Goal: Transaction & Acquisition: Purchase product/service

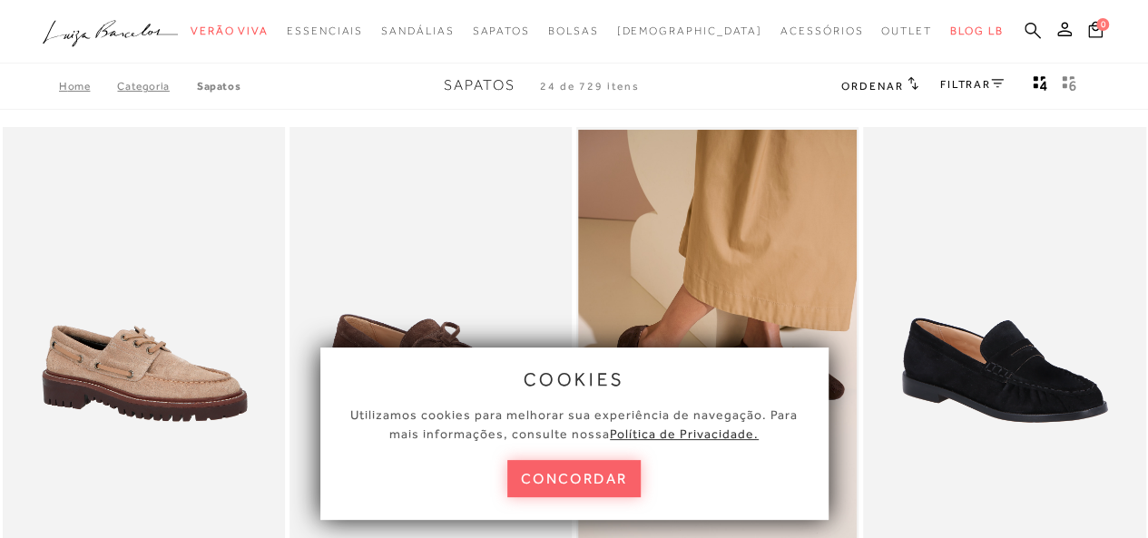
click at [1026, 26] on icon at bounding box center [1033, 30] width 16 height 16
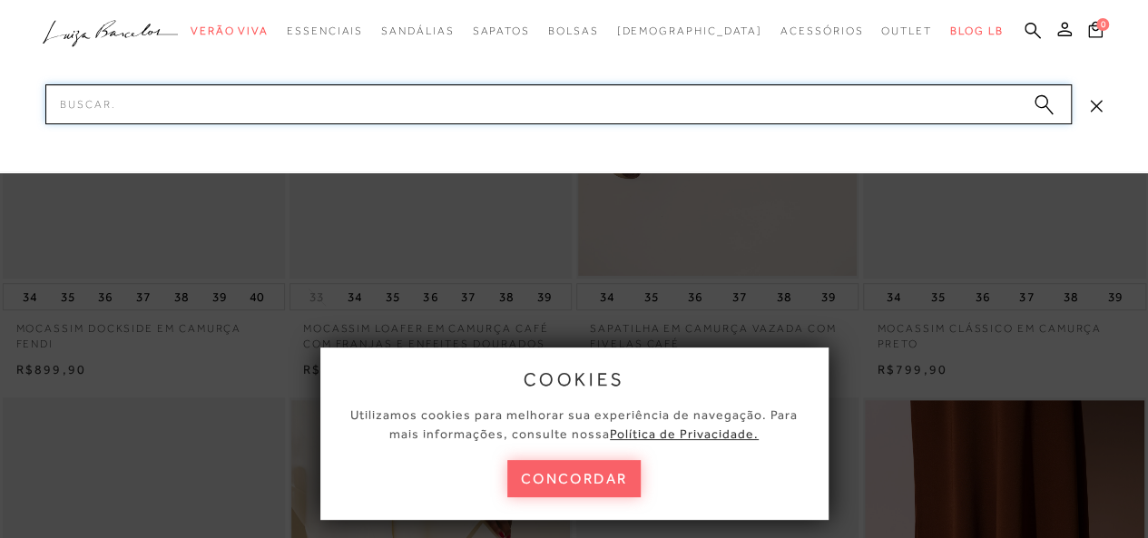
scroll to position [272, 0]
click at [575, 483] on button "concordar" at bounding box center [574, 478] width 134 height 37
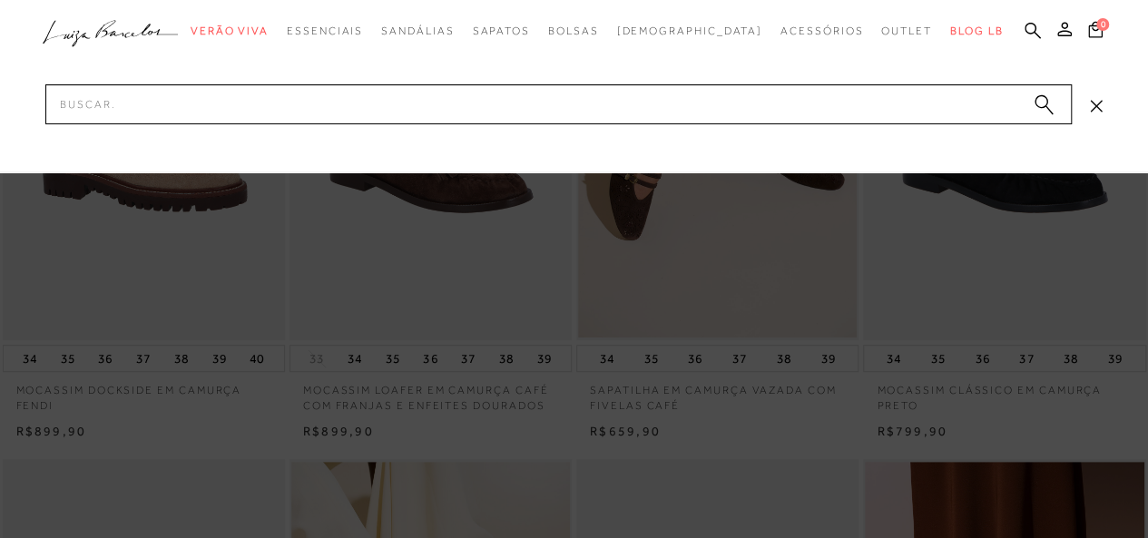
scroll to position [182, 0]
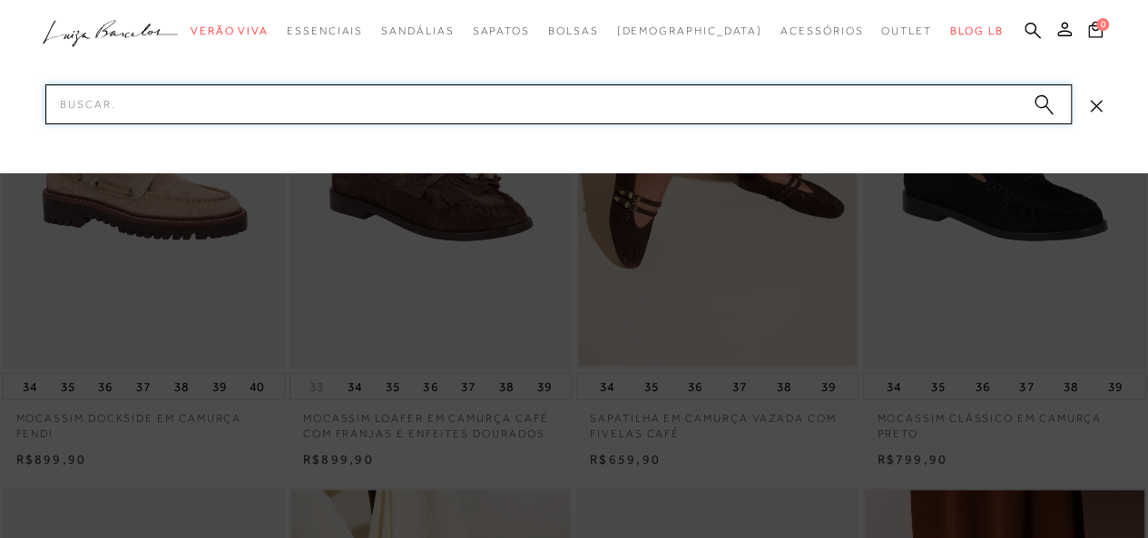
click at [140, 117] on input "Pesquisar" at bounding box center [558, 104] width 1027 height 40
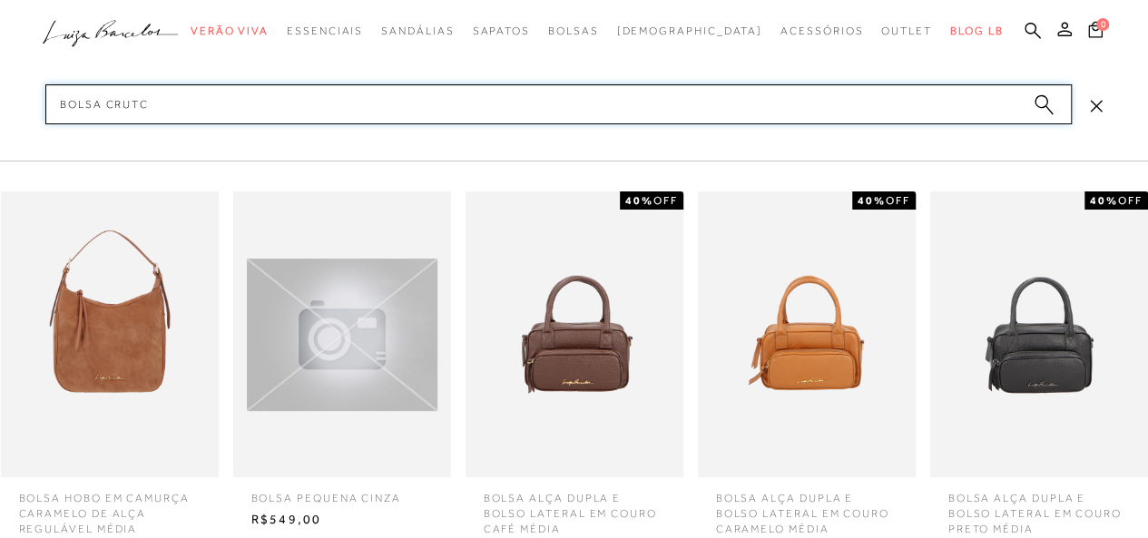
type input "bolsa [MEDICAL_DATA]"
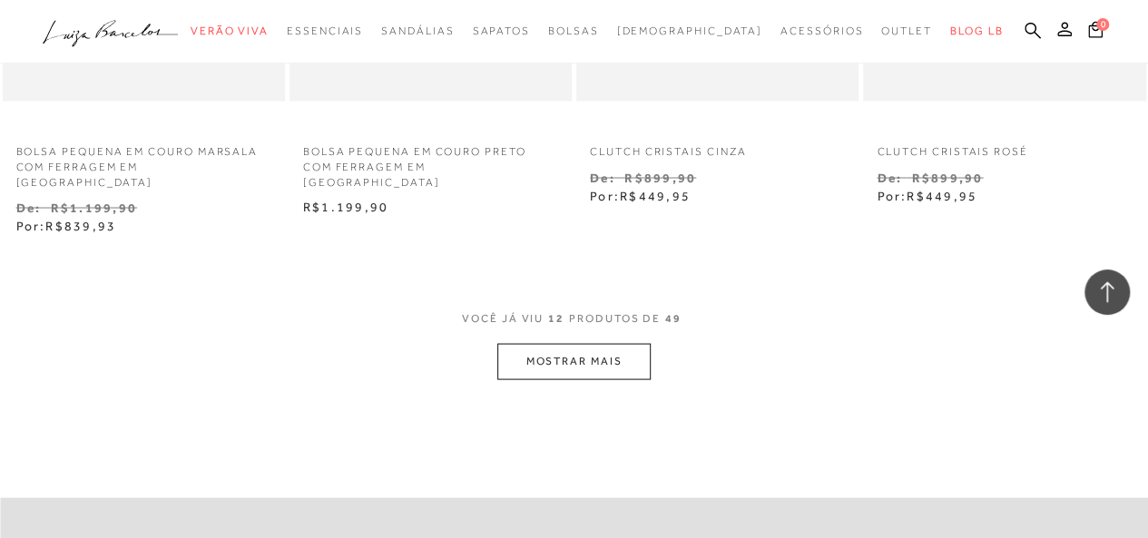
scroll to position [1725, 0]
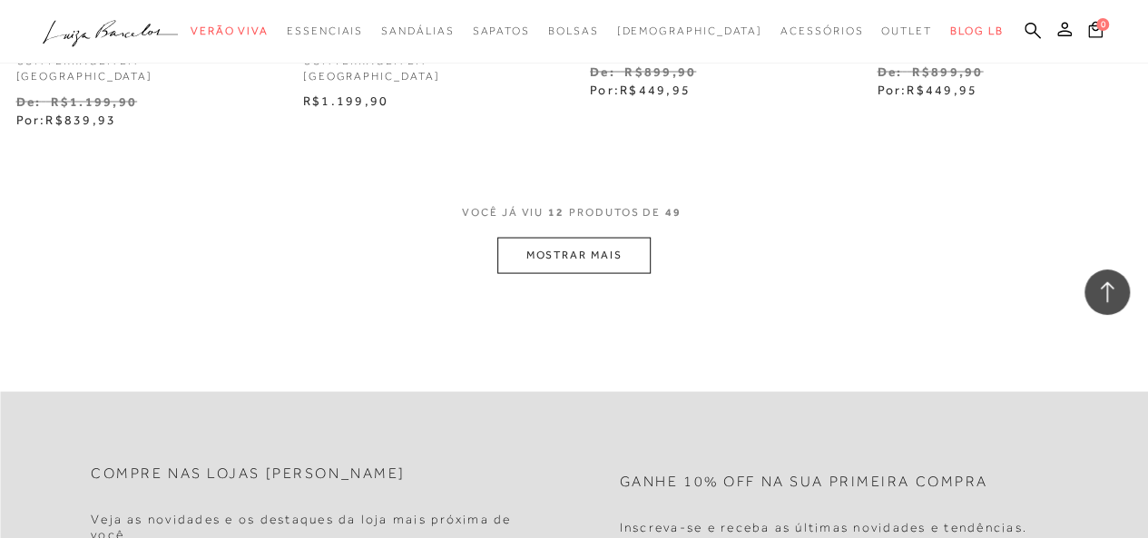
click at [577, 238] on button "MOSTRAR MAIS" at bounding box center [573, 255] width 153 height 35
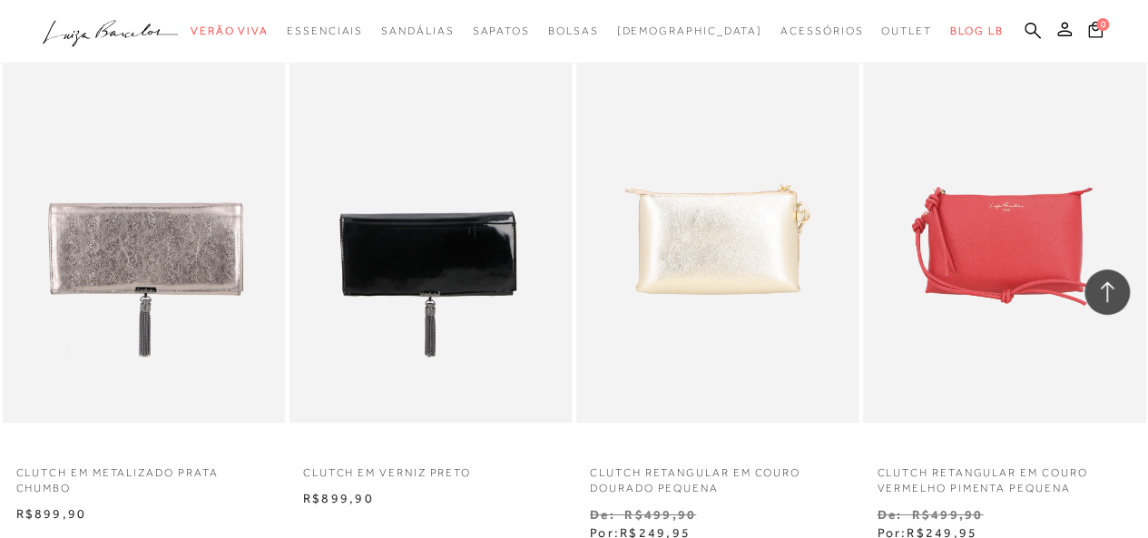
scroll to position [3086, 0]
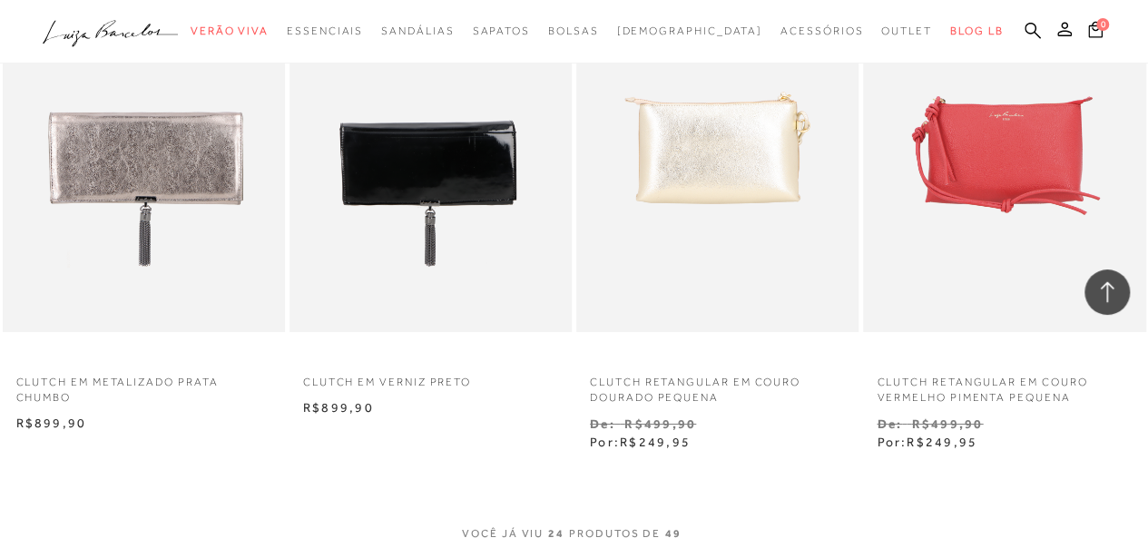
click at [423, 166] on img at bounding box center [430, 120] width 279 height 418
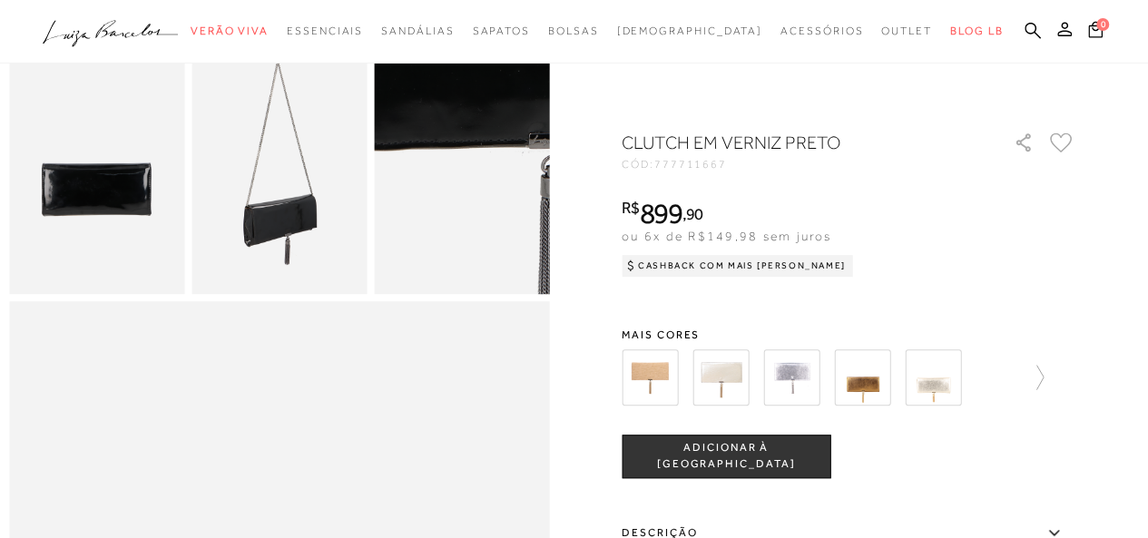
scroll to position [545, 0]
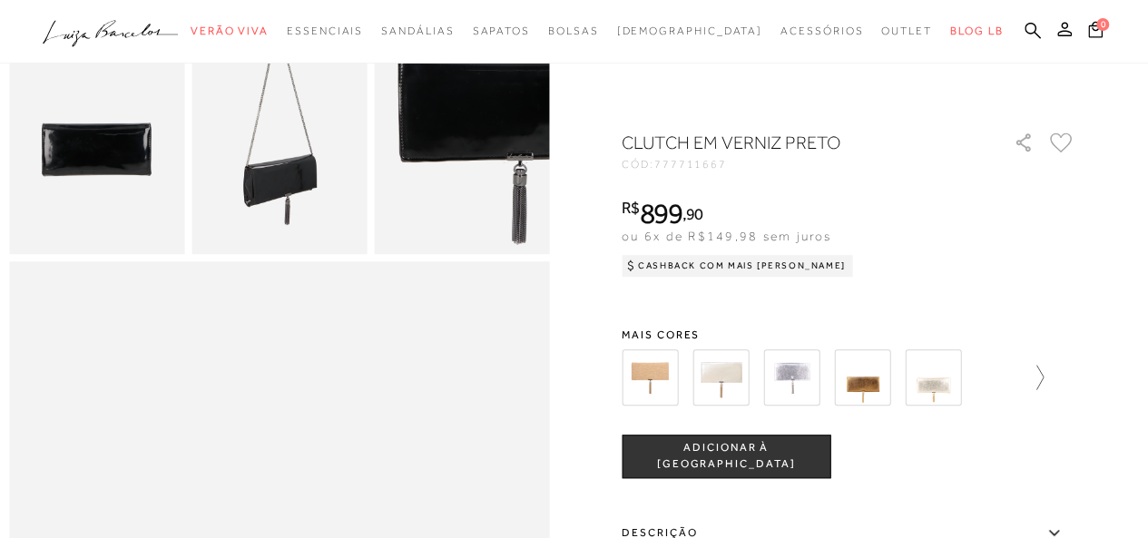
click at [1044, 370] on icon at bounding box center [1031, 377] width 25 height 25
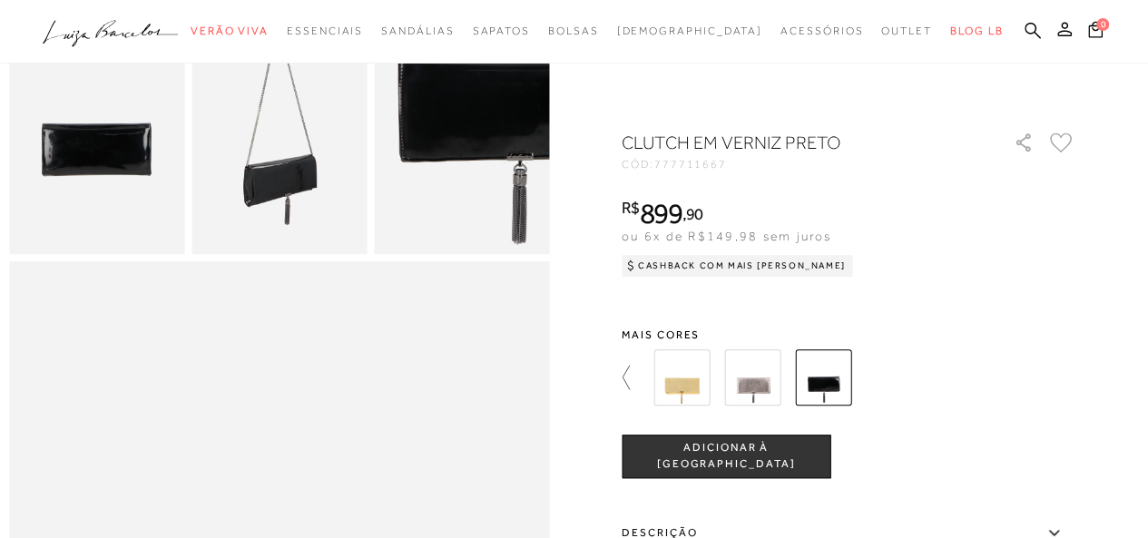
click at [632, 373] on icon at bounding box center [634, 377] width 25 height 25
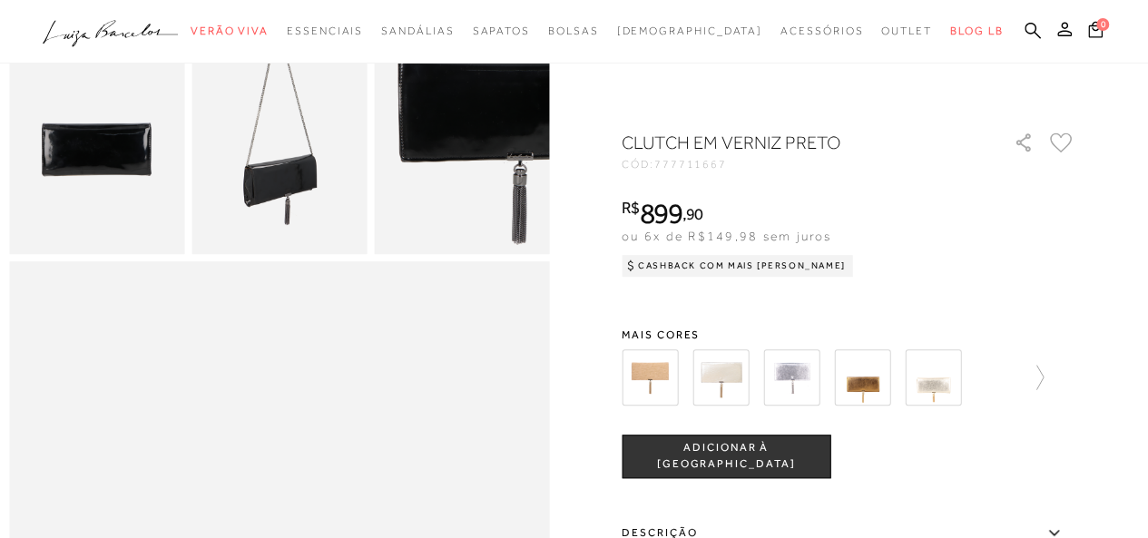
click at [314, 172] on img at bounding box center [279, 122] width 175 height 263
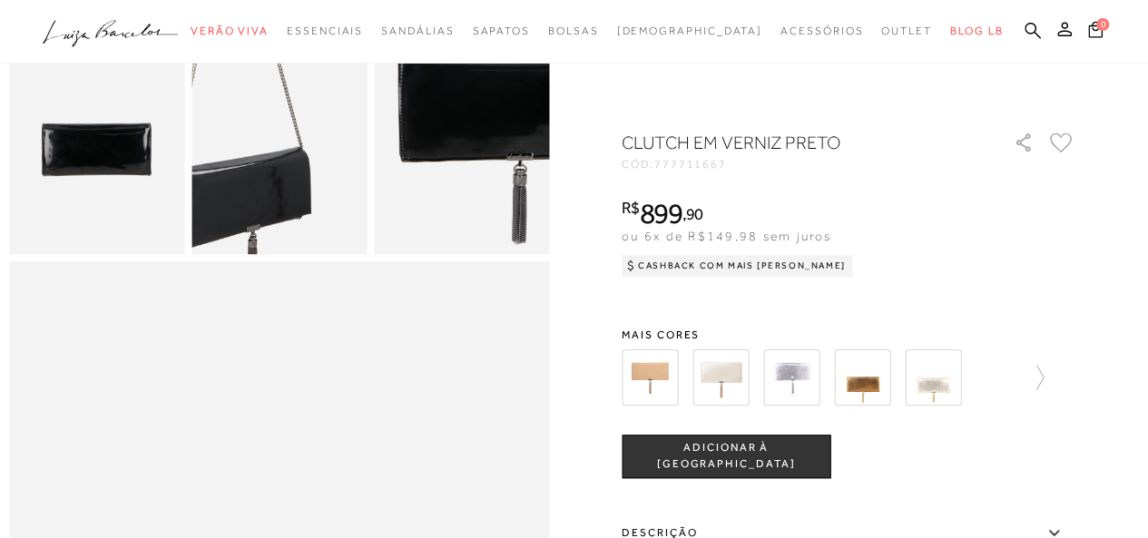
click at [323, 176] on img at bounding box center [236, 84] width 350 height 526
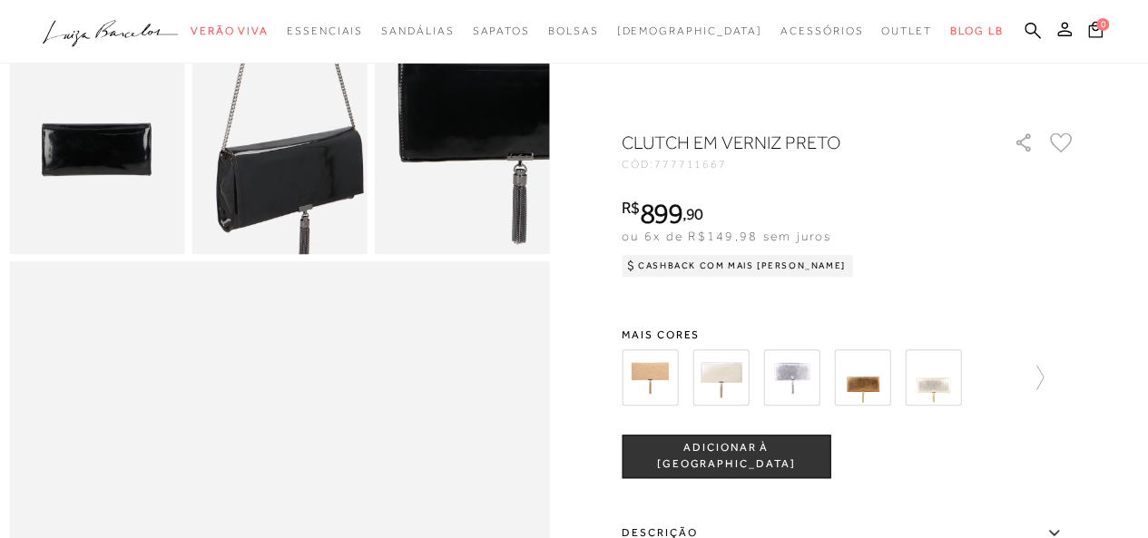
click at [270, 197] on img at bounding box center [288, 63] width 350 height 526
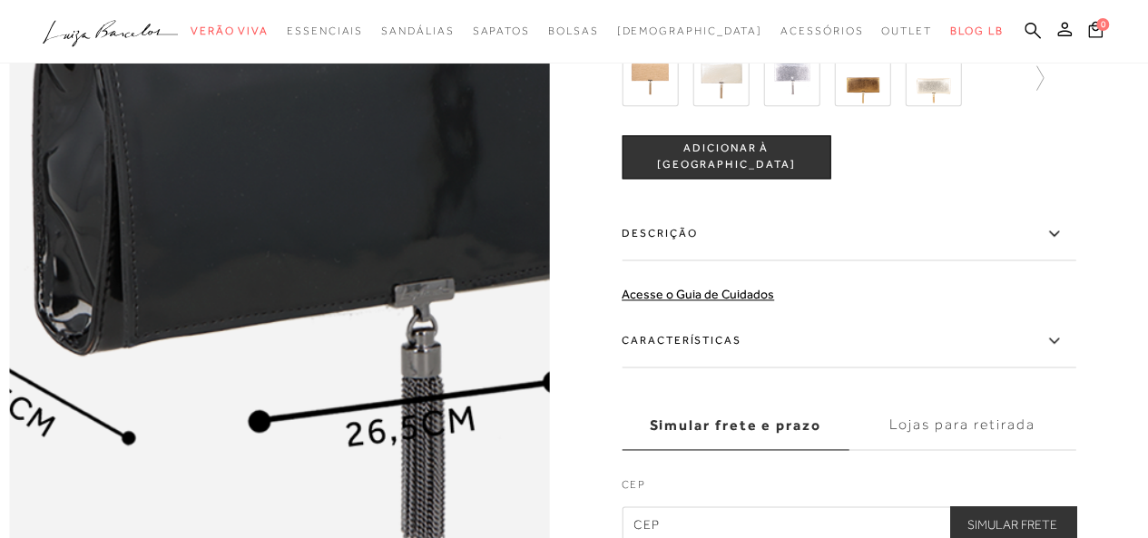
scroll to position [1089, 0]
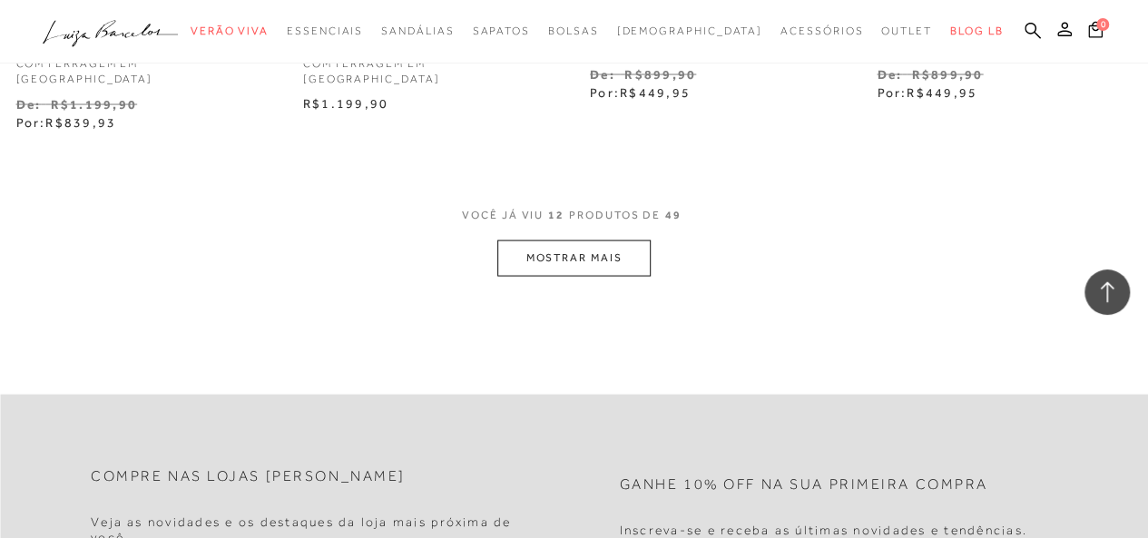
scroll to position [1725, 0]
click at [576, 238] on button "MOSTRAR MAIS" at bounding box center [573, 255] width 153 height 35
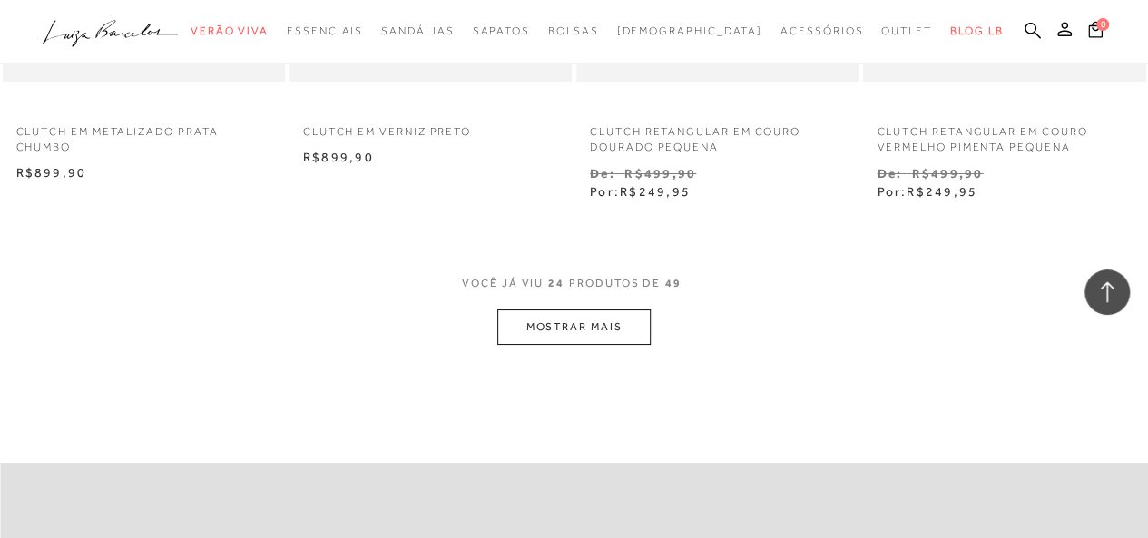
scroll to position [3359, 0]
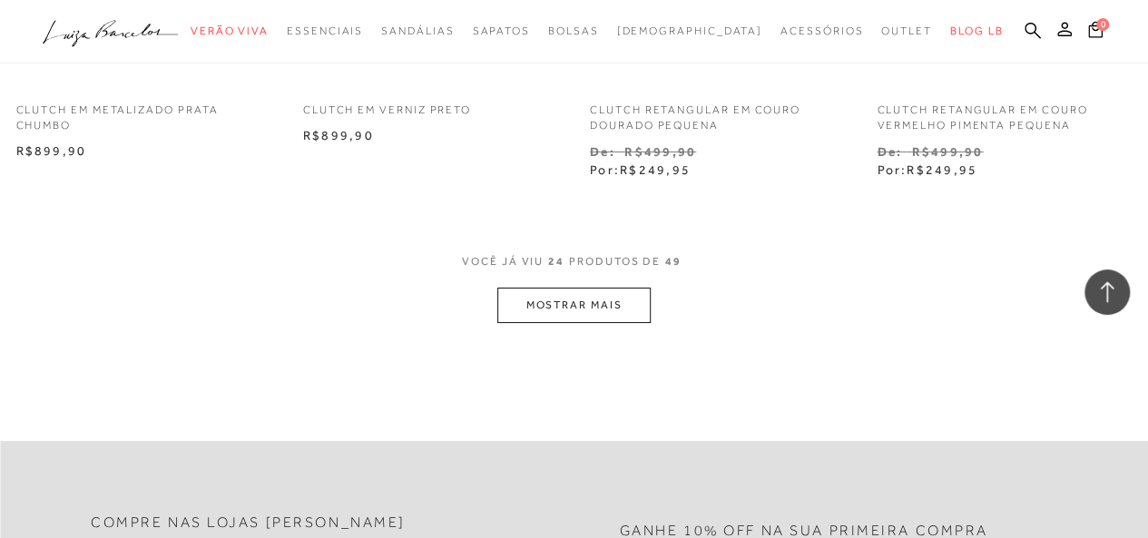
click at [616, 288] on button "MOSTRAR MAIS" at bounding box center [573, 305] width 153 height 35
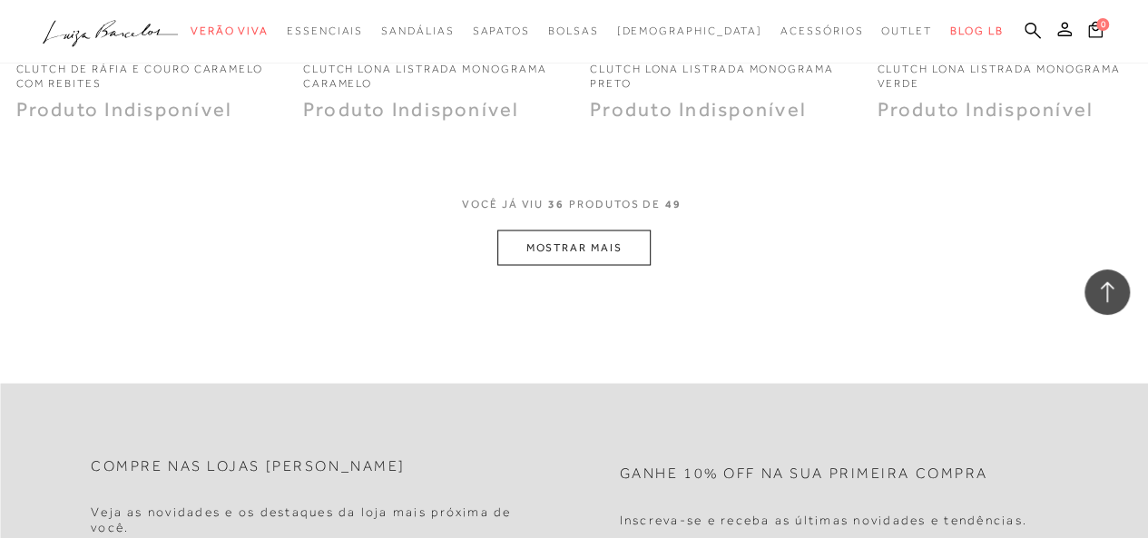
scroll to position [5174, 0]
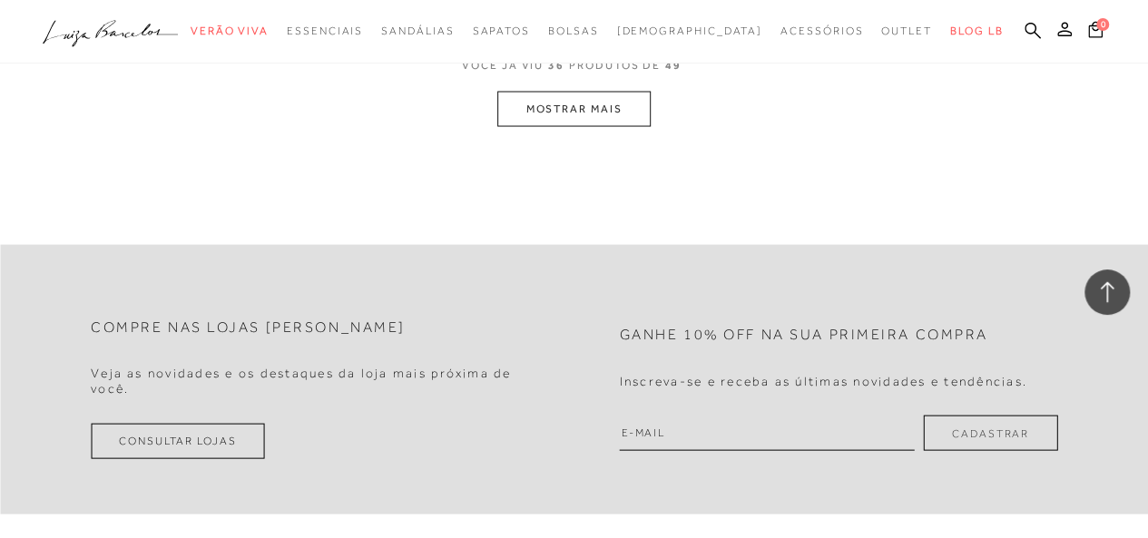
click at [562, 92] on button "MOSTRAR MAIS" at bounding box center [573, 109] width 153 height 35
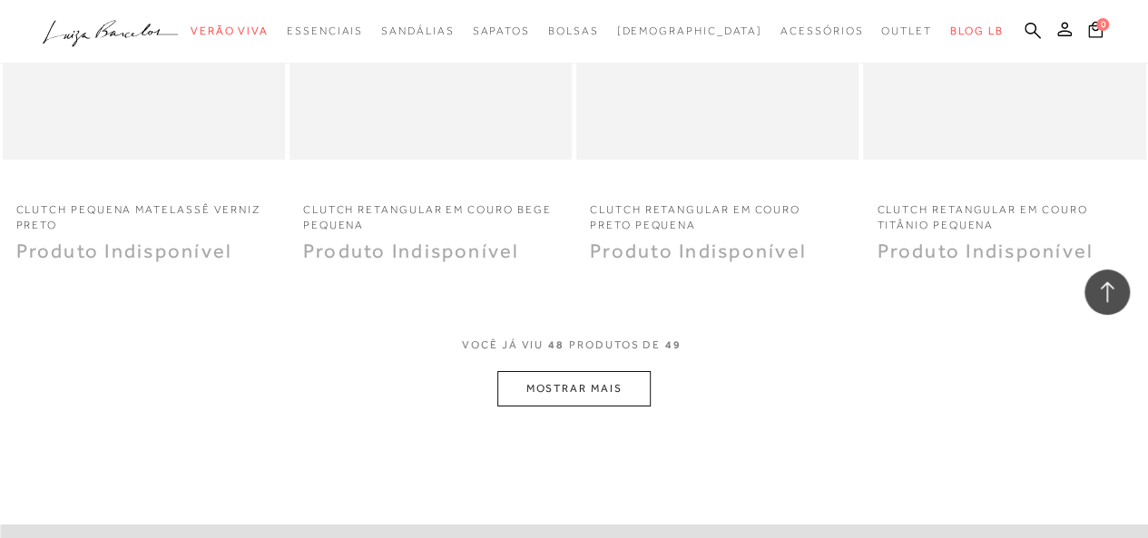
scroll to position [6504, 0]
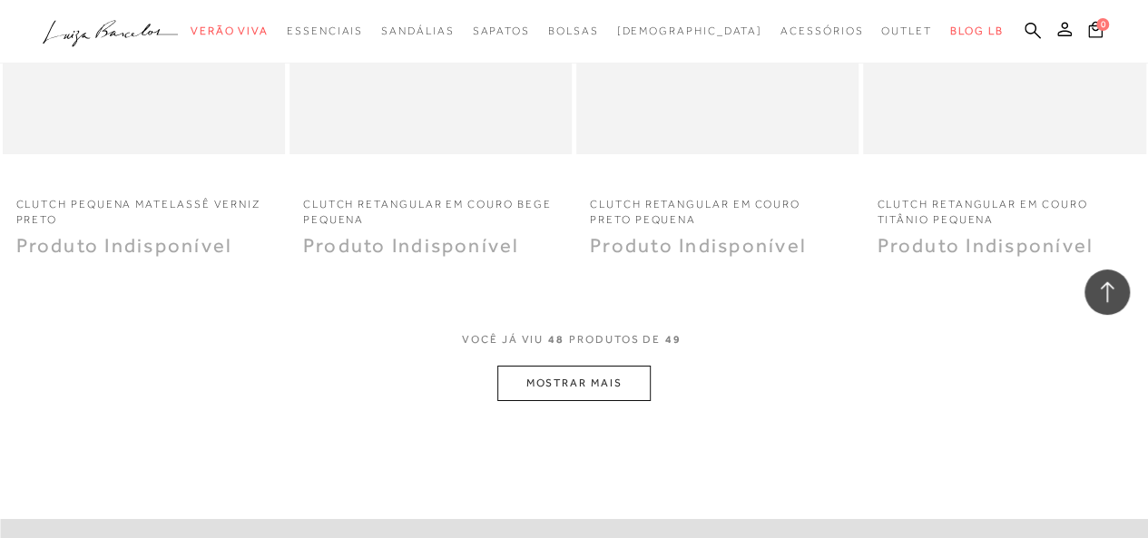
click at [553, 366] on button "MOSTRAR MAIS" at bounding box center [573, 383] width 153 height 35
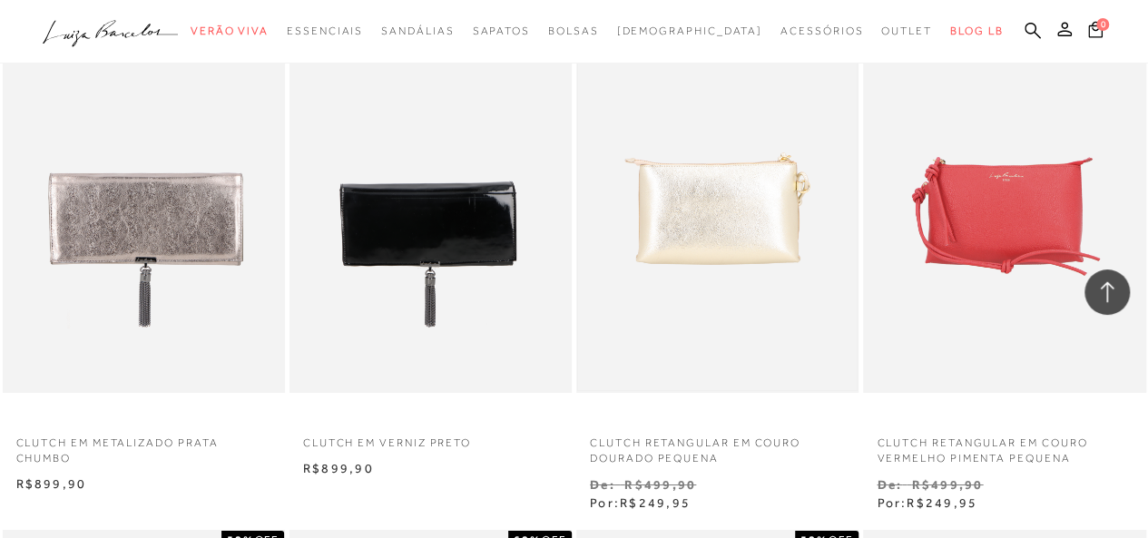
scroll to position [3055, 0]
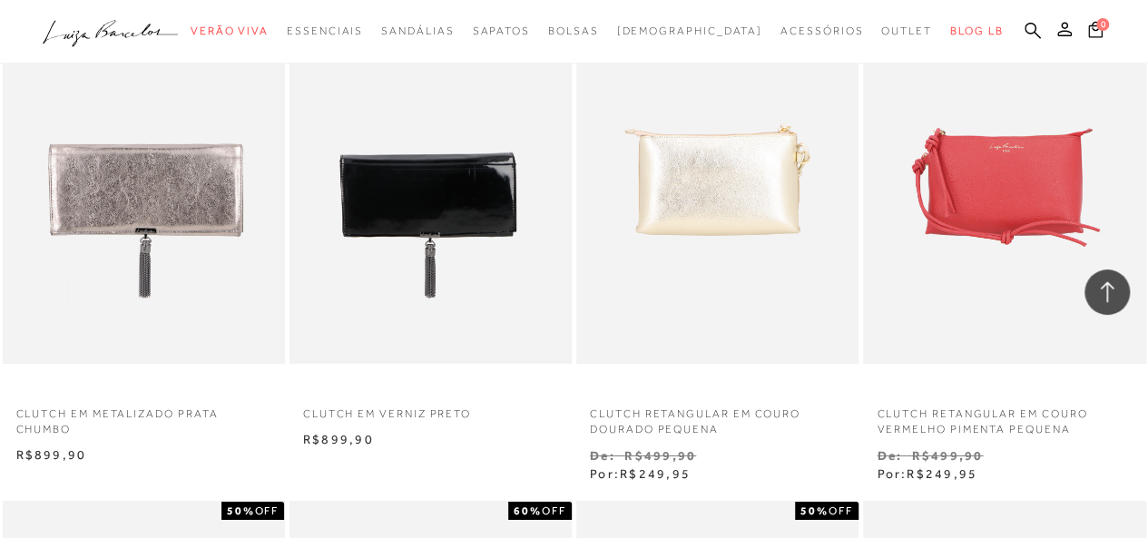
click at [452, 210] on img at bounding box center [430, 152] width 279 height 418
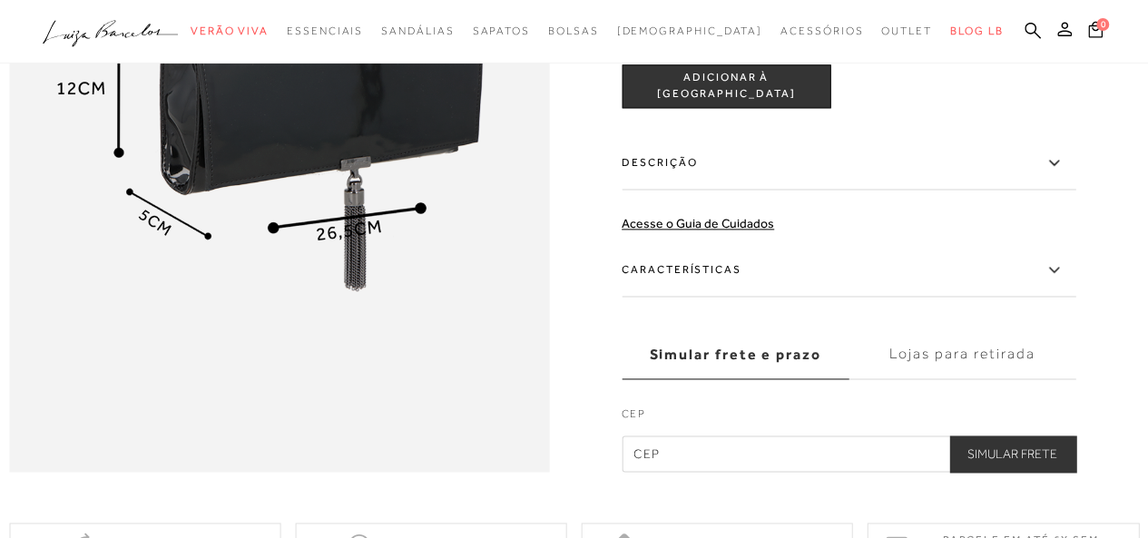
scroll to position [1180, 0]
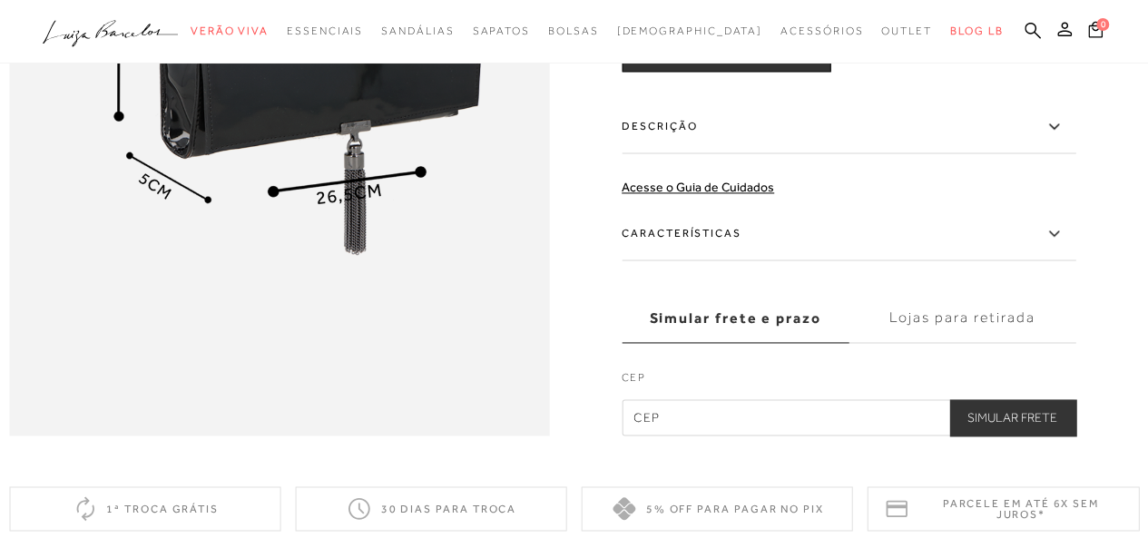
click at [1063, 138] on icon at bounding box center [1054, 126] width 22 height 23
click at [0, 0] on input "Descrição" at bounding box center [0, 0] width 0 height 0
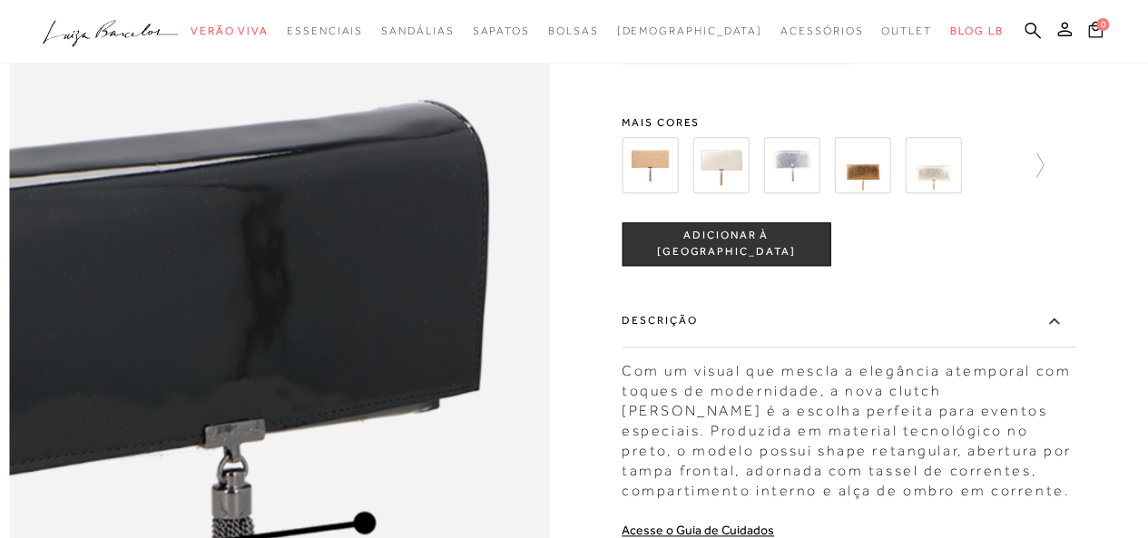
scroll to position [635, 0]
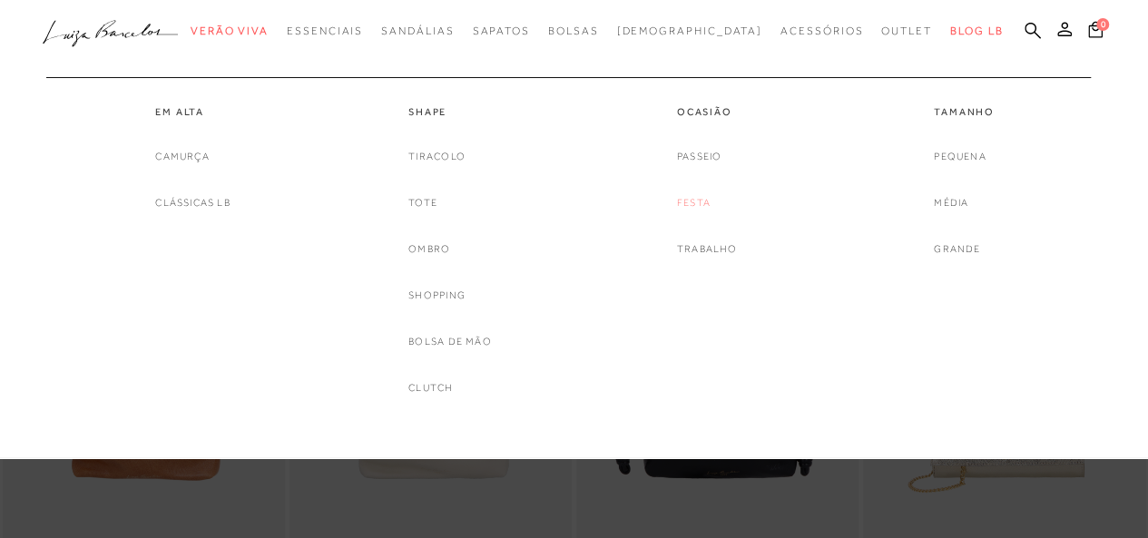
click at [694, 197] on link "Festa" at bounding box center [694, 202] width 34 height 19
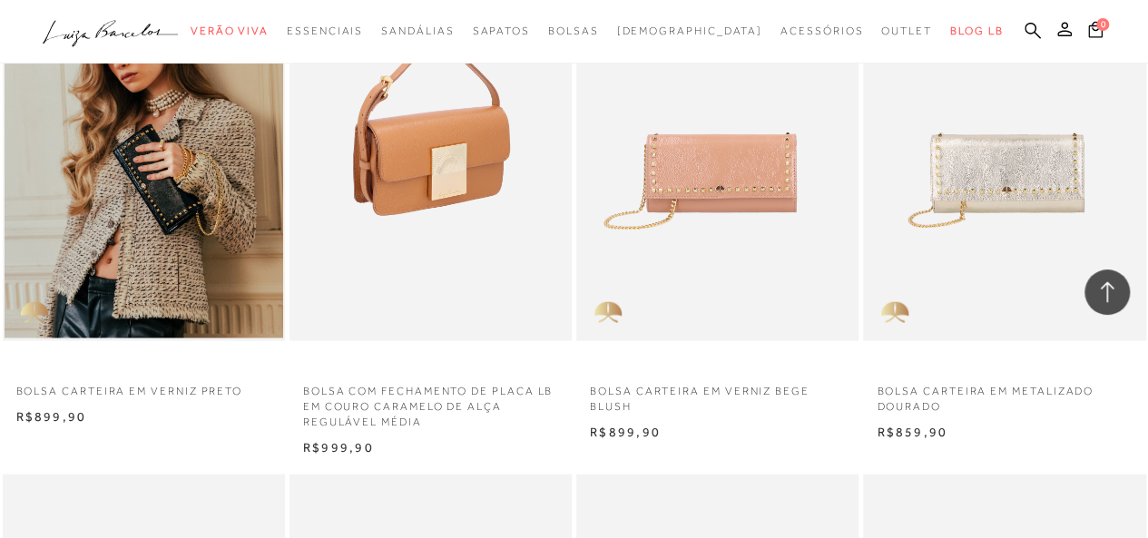
scroll to position [1906, 0]
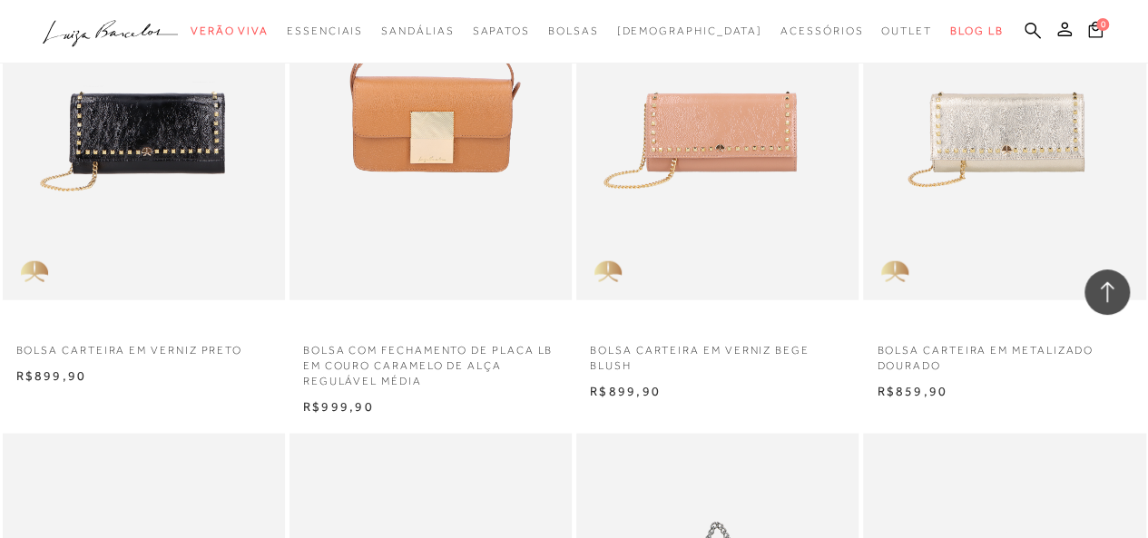
click at [133, 203] on img at bounding box center [145, 89] width 280 height 424
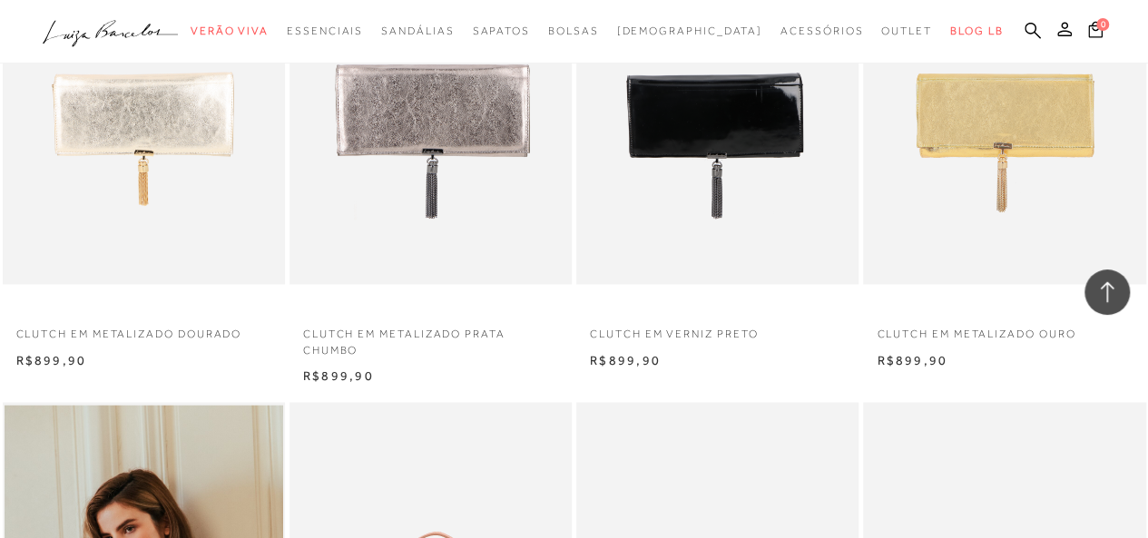
scroll to position [1180, 0]
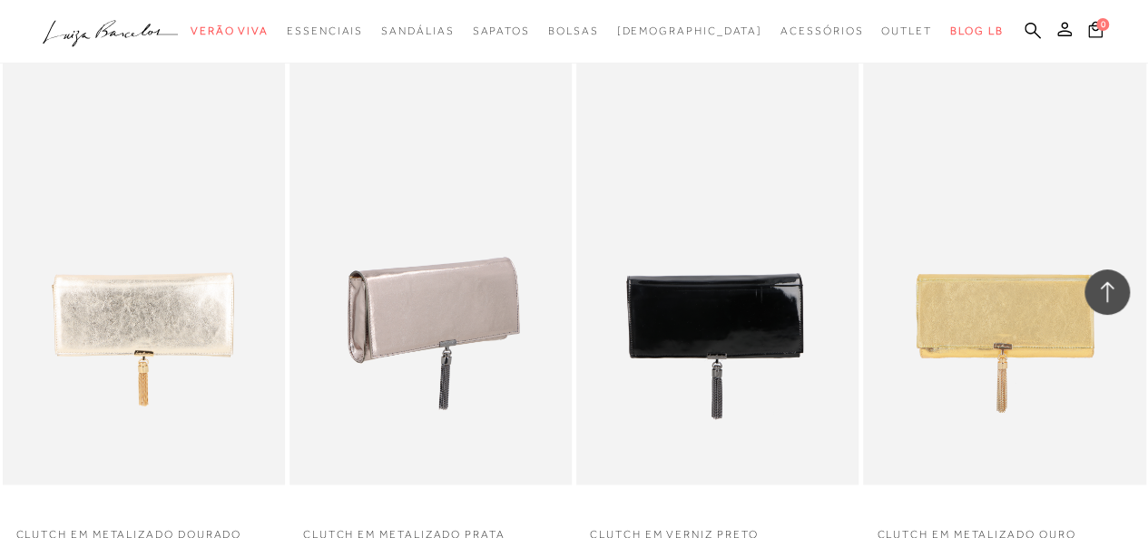
click at [389, 304] on img at bounding box center [431, 273] width 280 height 424
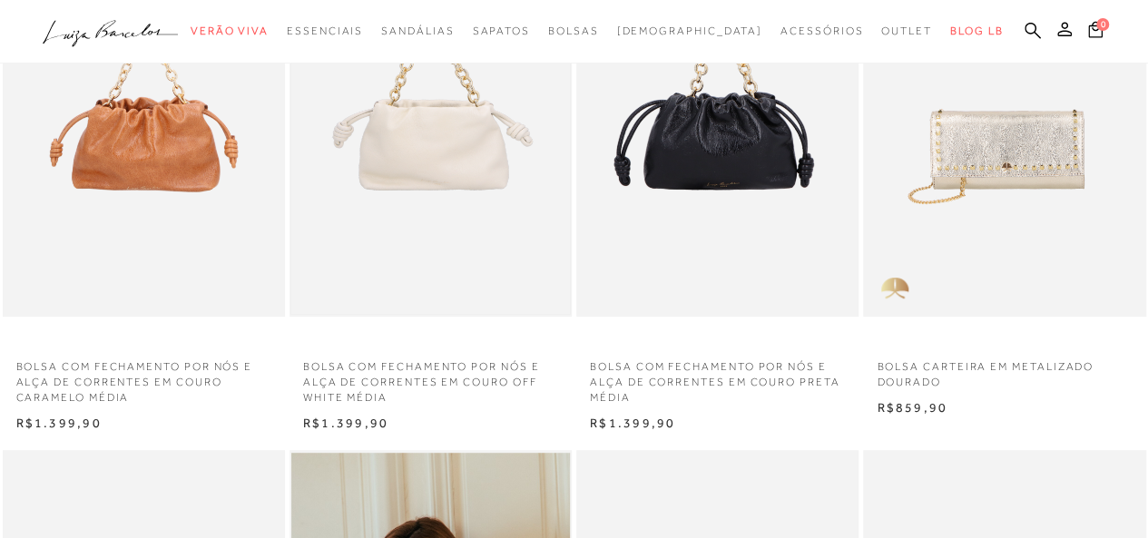
scroll to position [272, 0]
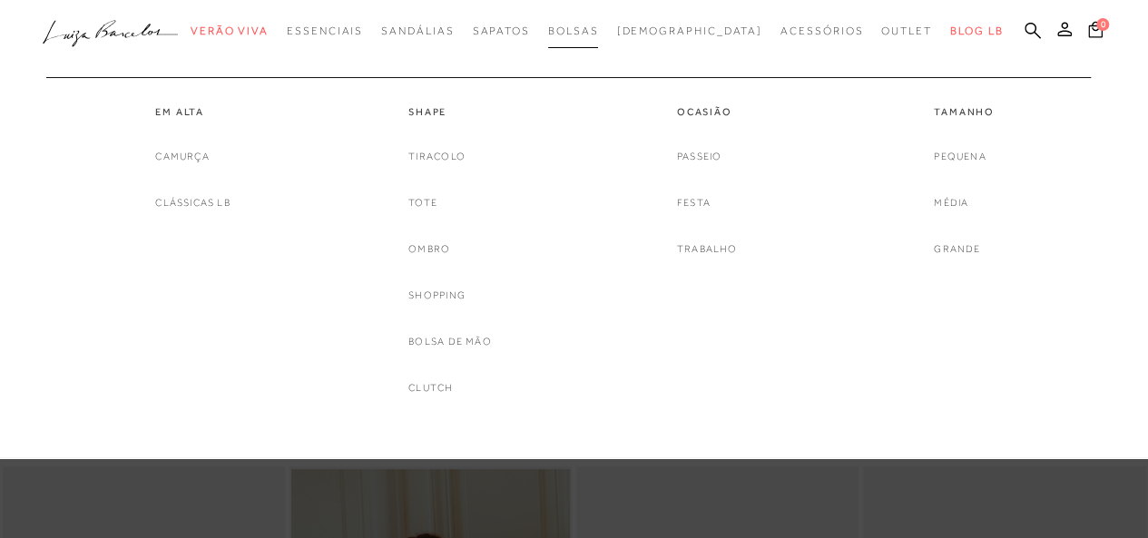
click at [598, 31] on span "Bolsas" at bounding box center [573, 31] width 51 height 13
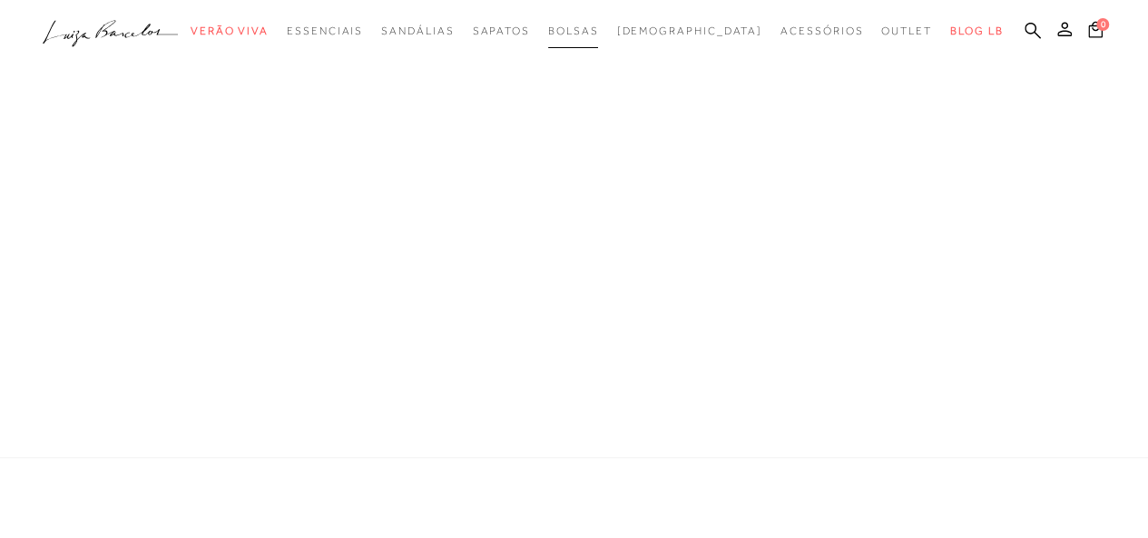
scroll to position [25, 0]
click at [598, 31] on span "Bolsas" at bounding box center [573, 31] width 51 height 13
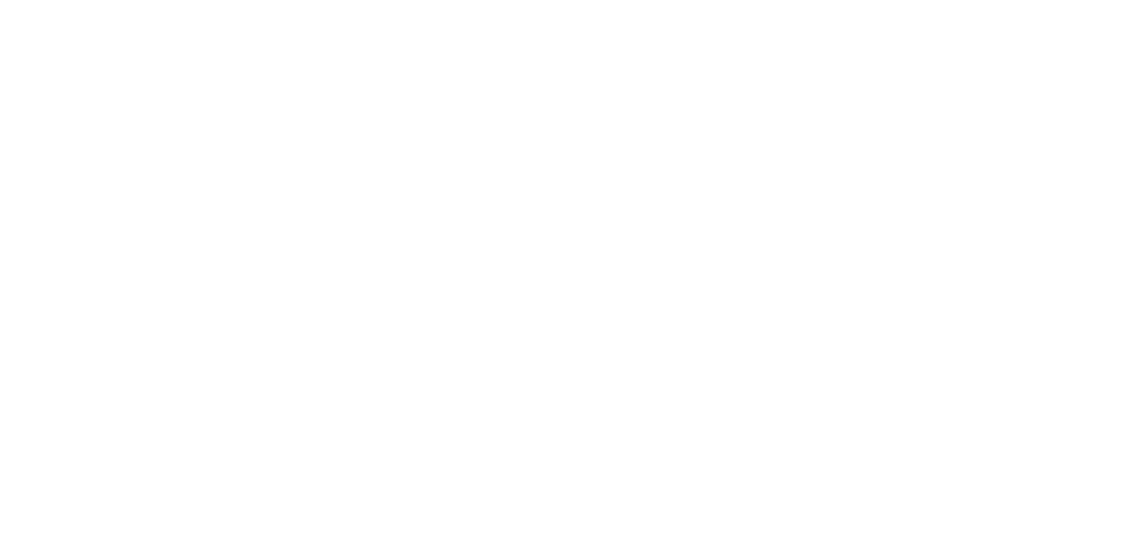
scroll to position [0, 0]
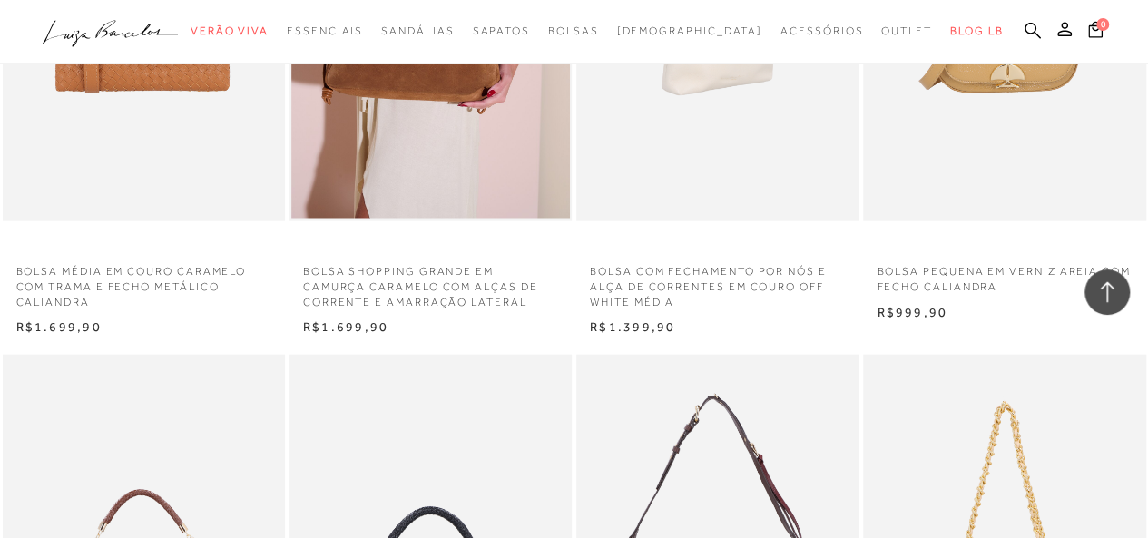
scroll to position [1997, 0]
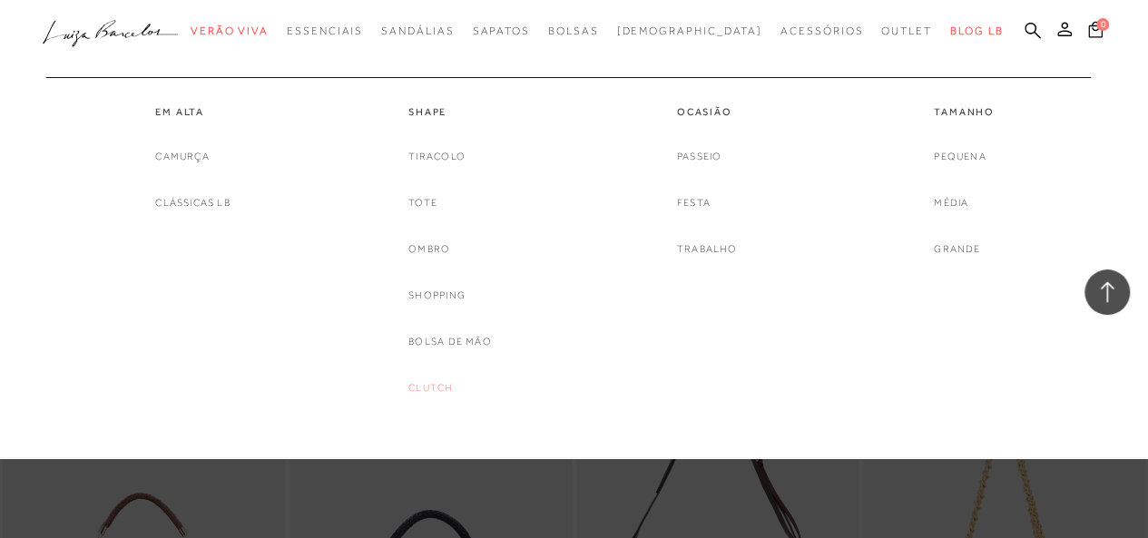
click at [430, 387] on link "Clutch" at bounding box center [430, 388] width 44 height 19
